Goal: Transaction & Acquisition: Download file/media

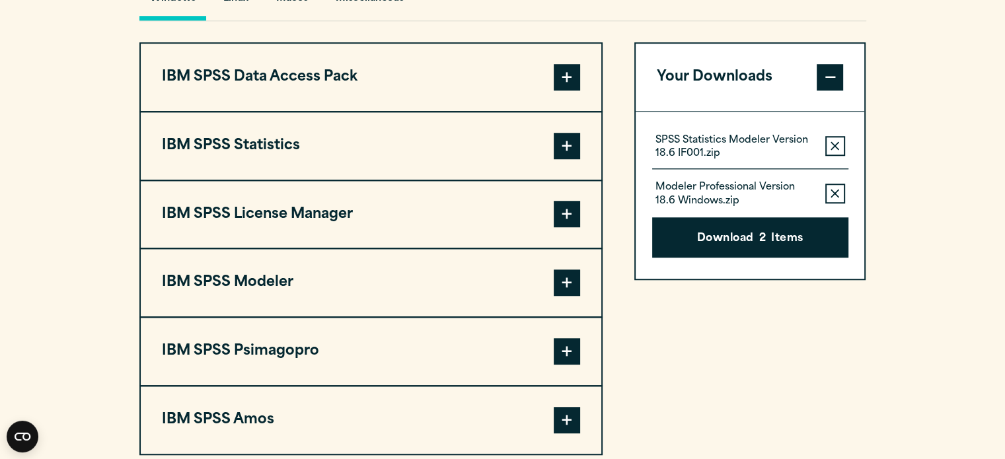
scroll to position [1038, 0]
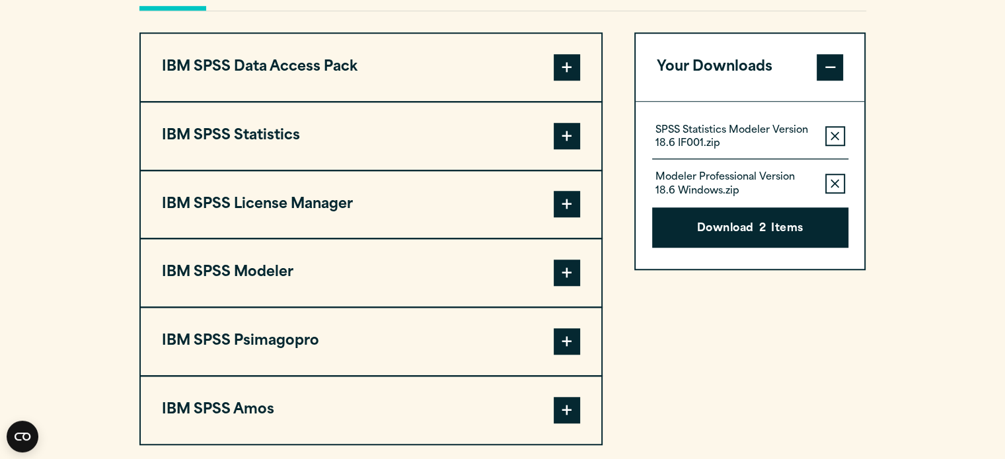
click at [400, 279] on button "IBM SPSS Modeler" at bounding box center [371, 272] width 460 height 67
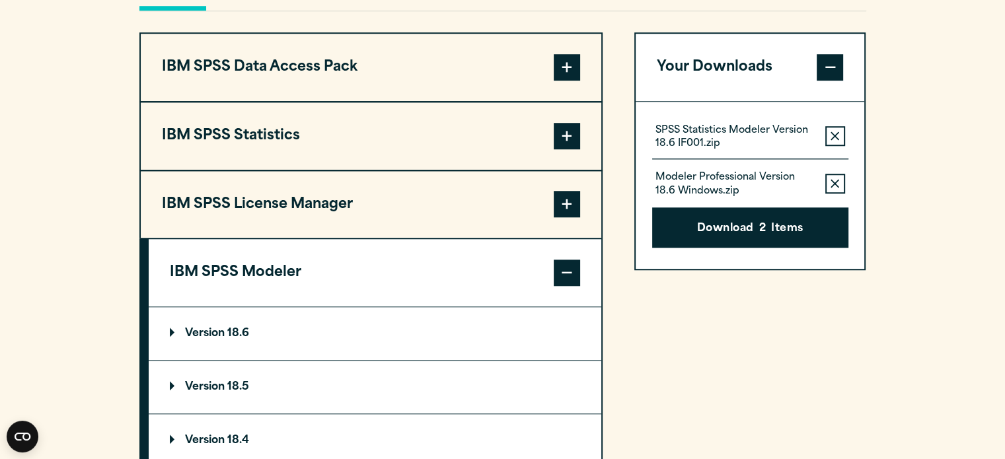
click at [387, 338] on summary "Version 18.6" at bounding box center [375, 333] width 452 height 53
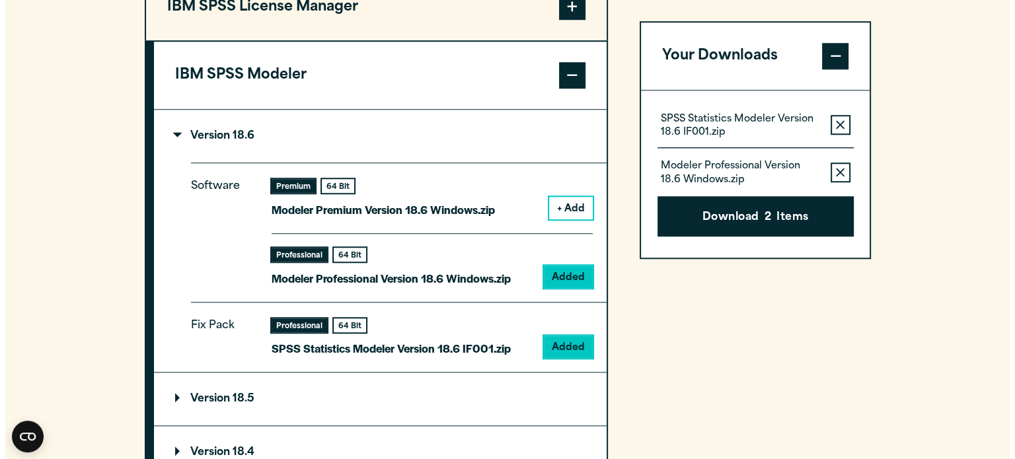
scroll to position [1239, 0]
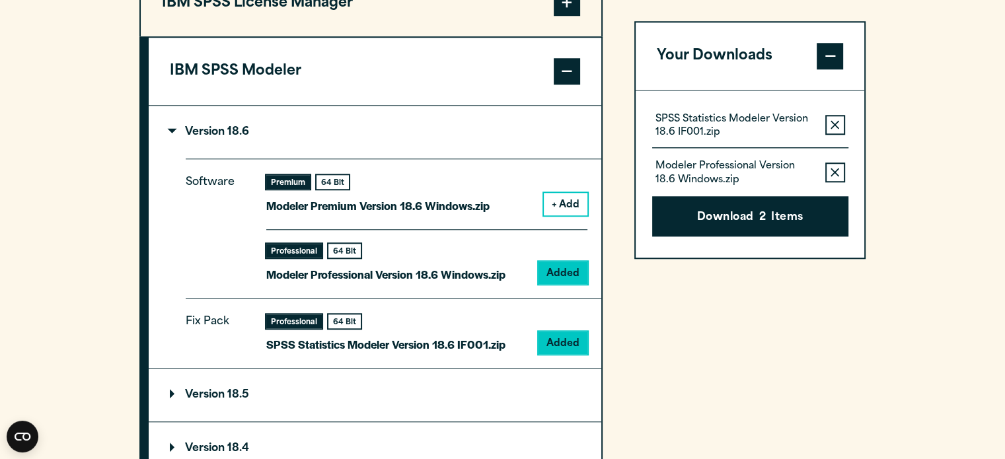
click at [764, 184] on p "Modeler Professional Version 18.6 Windows.zip" at bounding box center [734, 173] width 159 height 26
click at [758, 213] on button "Download 2 Items" at bounding box center [750, 216] width 196 height 41
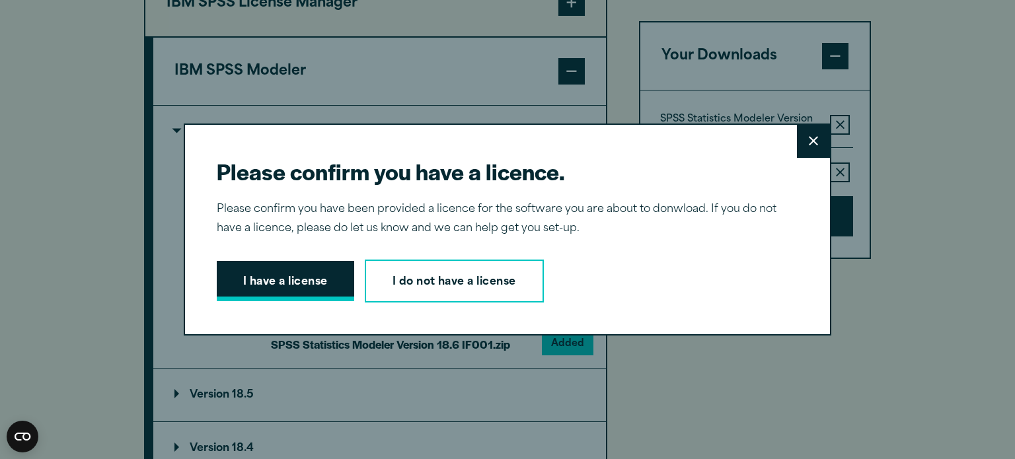
click at [283, 283] on button "I have a license" at bounding box center [285, 281] width 137 height 41
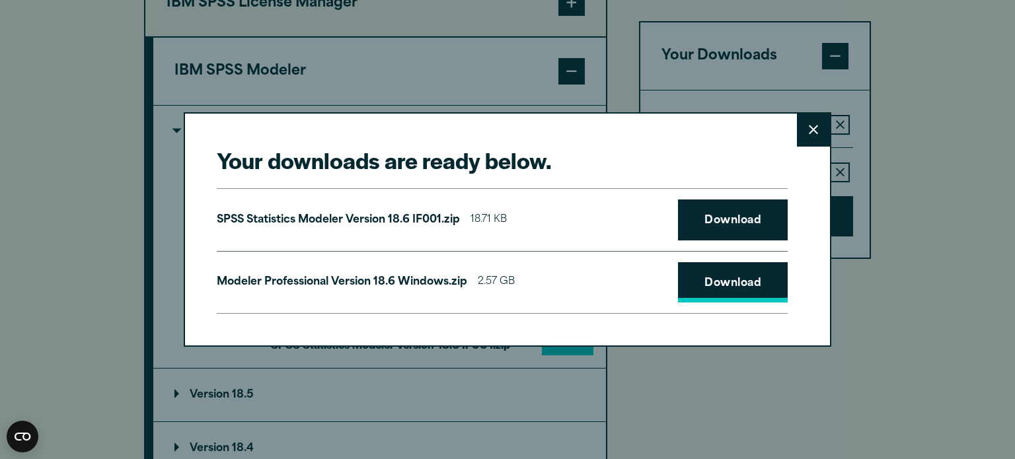
click at [715, 288] on link "Download" at bounding box center [733, 282] width 110 height 41
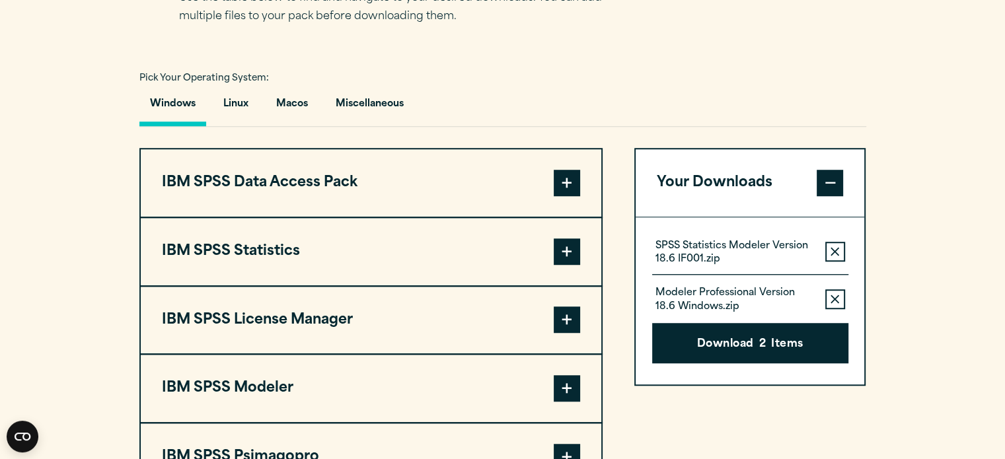
scroll to position [934, 0]
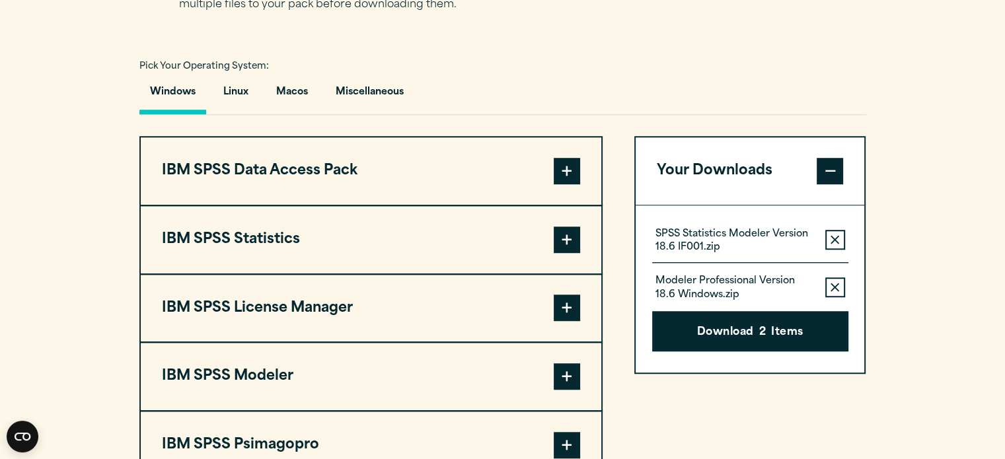
click at [568, 373] on span at bounding box center [566, 376] width 26 height 26
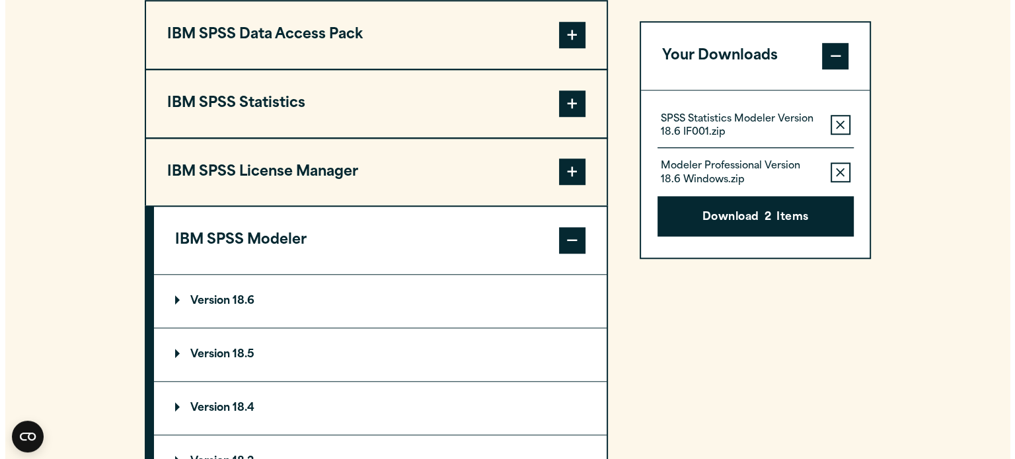
scroll to position [1077, 0]
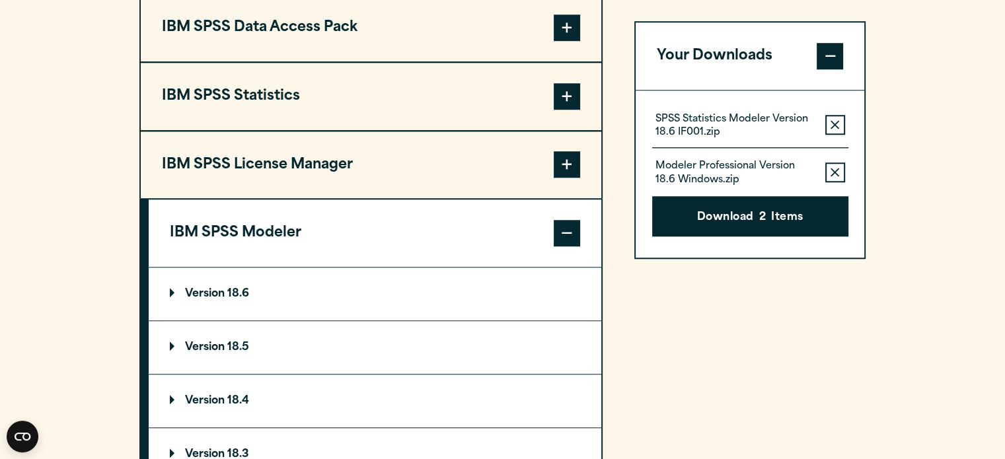
click at [239, 293] on p "Version 18.6" at bounding box center [209, 294] width 79 height 11
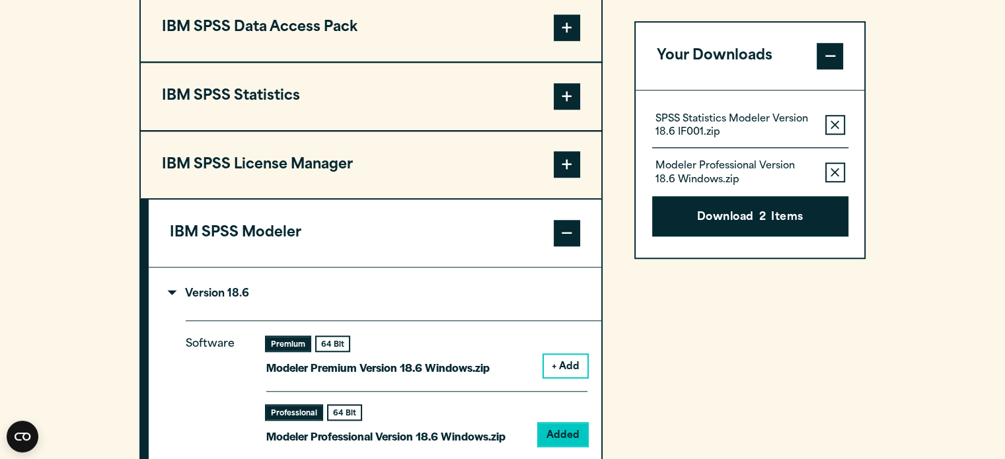
click at [836, 180] on button "Remove this item from your software download list" at bounding box center [835, 172] width 20 height 20
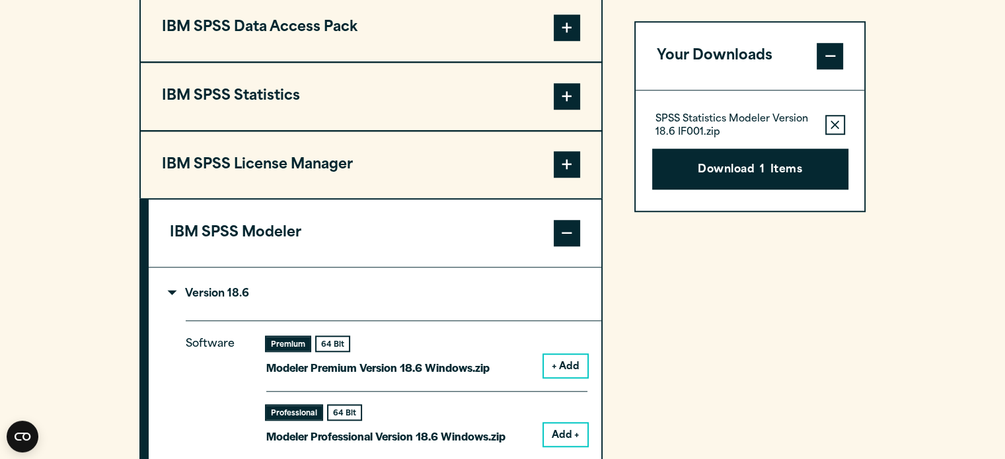
click at [835, 121] on icon "button" at bounding box center [834, 124] width 9 height 9
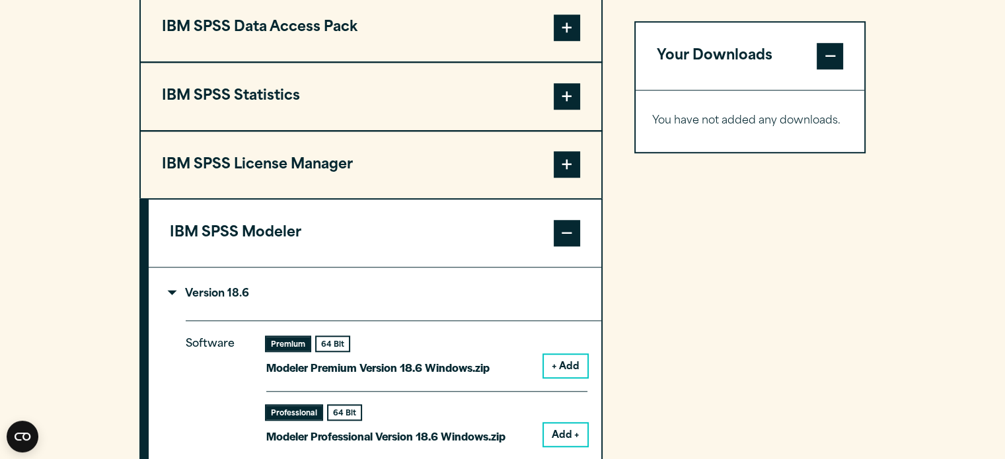
click at [557, 431] on button "Add +" at bounding box center [566, 434] width 44 height 22
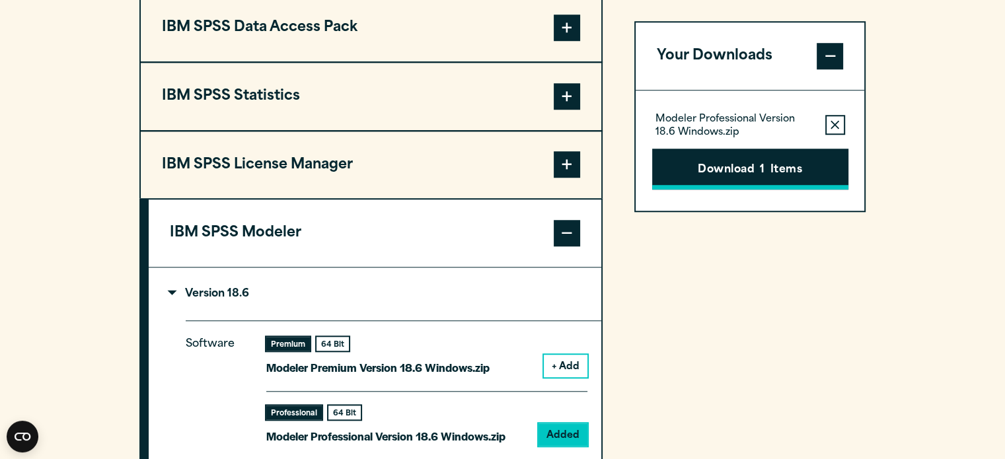
click at [764, 167] on span "1" at bounding box center [762, 170] width 5 height 17
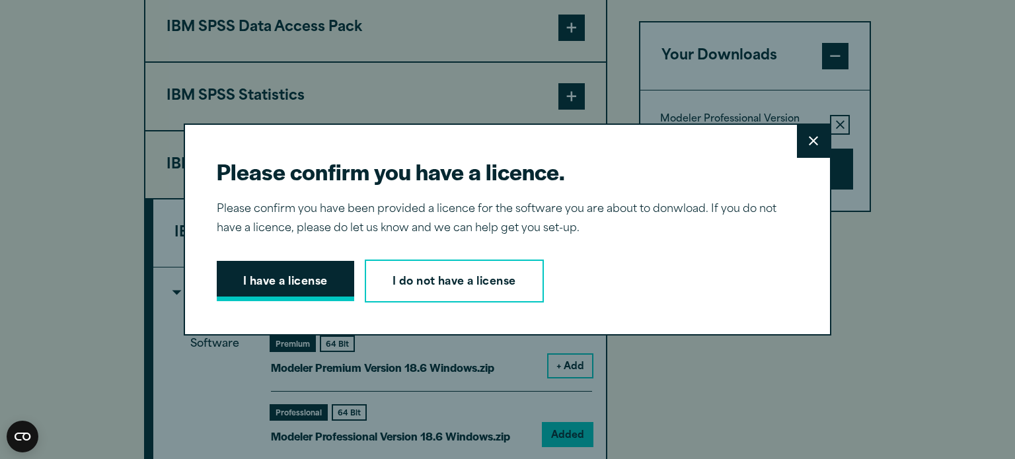
click at [303, 279] on button "I have a license" at bounding box center [285, 281] width 137 height 41
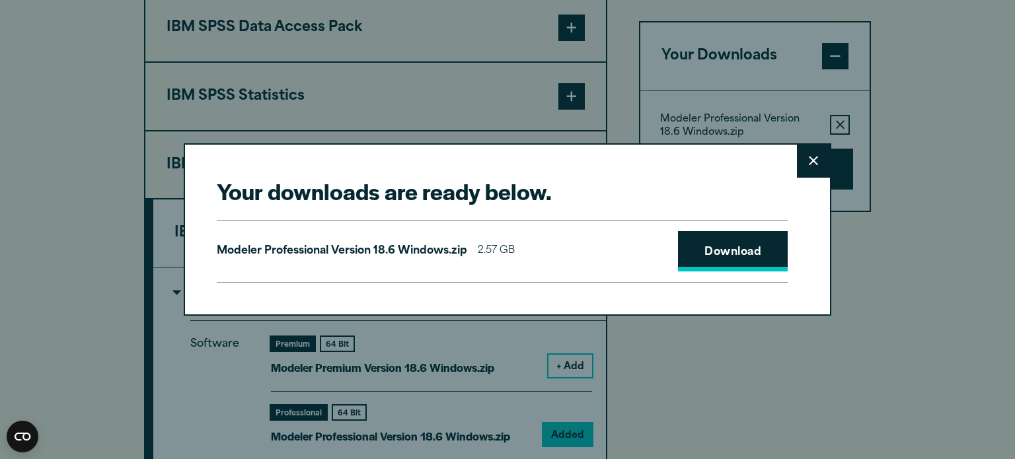
click at [730, 266] on link "Download" at bounding box center [733, 251] width 110 height 41
